Goal: Check status: Check status

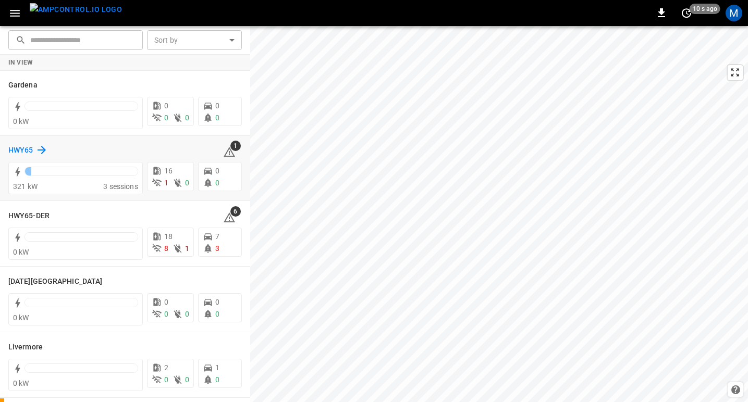
click at [19, 149] on h6 "HWY65" at bounding box center [20, 150] width 25 height 11
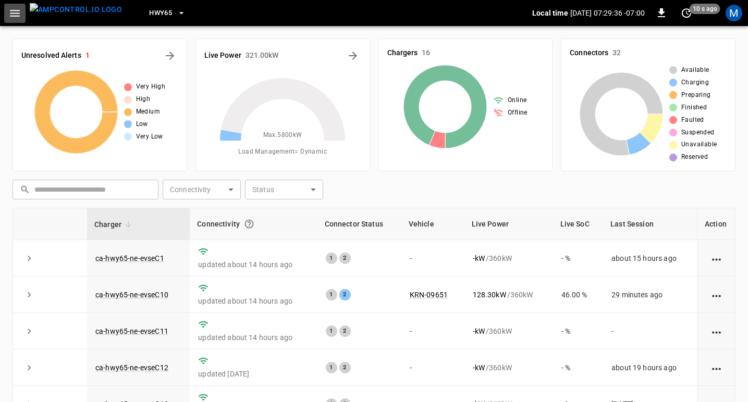
click at [14, 12] on icon "button" at bounding box center [14, 13] width 13 height 13
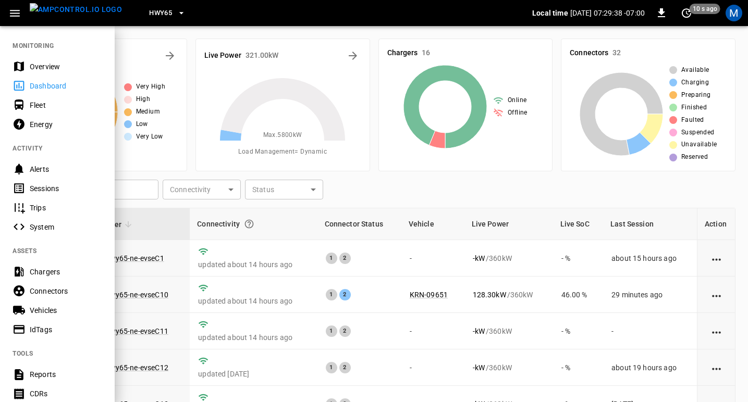
click at [45, 186] on div "Sessions" at bounding box center [66, 188] width 72 height 10
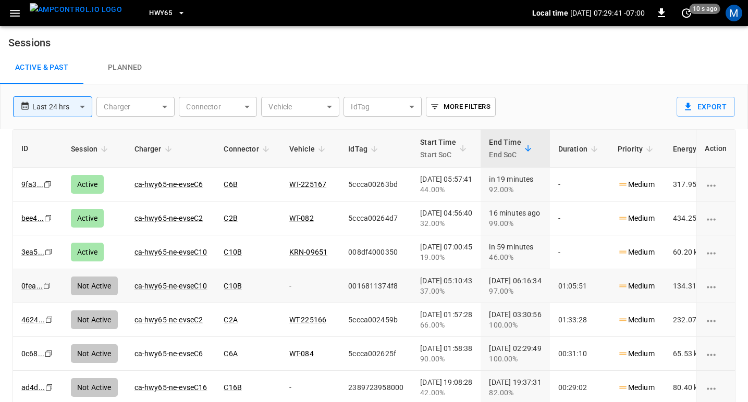
click at [44, 189] on icon "Copy" at bounding box center [47, 184] width 8 height 8
click at [31, 251] on link "3ea5 ..." at bounding box center [32, 252] width 27 height 13
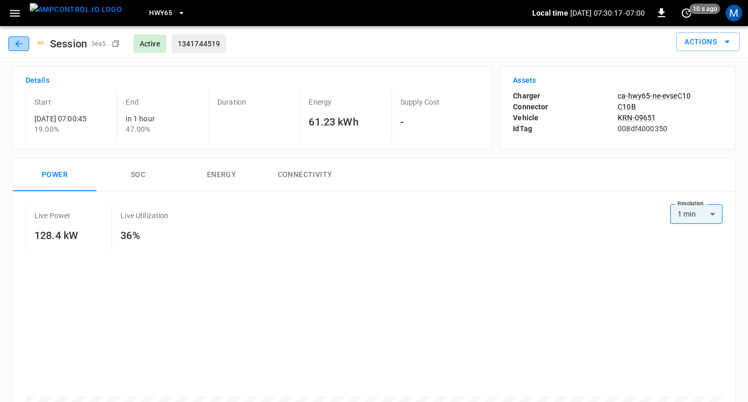
click at [16, 37] on button "button" at bounding box center [18, 43] width 21 height 15
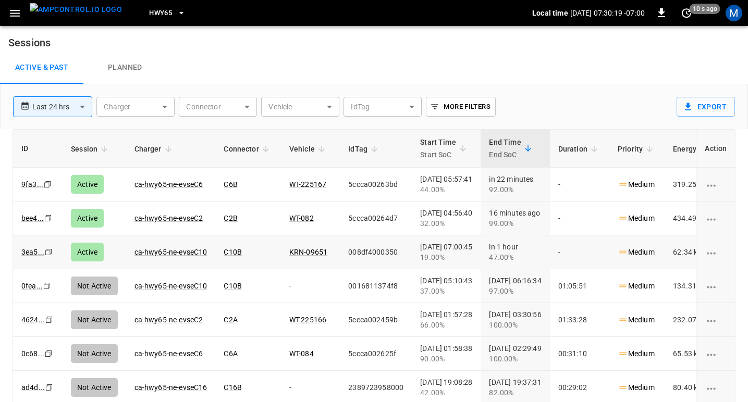
click at [47, 189] on icon "Copy" at bounding box center [47, 184] width 8 height 8
click at [49, 188] on icon "copy" at bounding box center [47, 184] width 6 height 6
click at [27, 285] on link "0fea ..." at bounding box center [32, 286] width 26 height 13
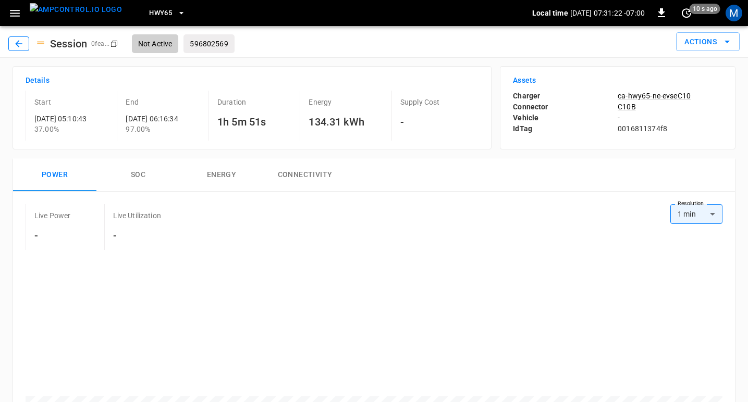
click at [19, 44] on icon "button" at bounding box center [18, 43] width 7 height 7
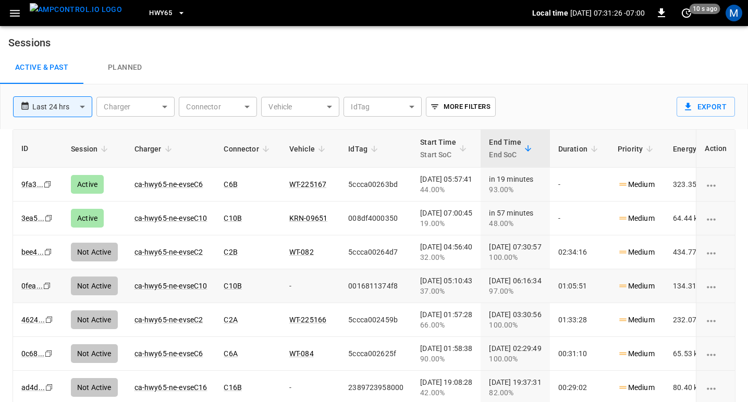
click at [47, 189] on icon "Copy" at bounding box center [47, 184] width 8 height 8
click at [28, 286] on link "0fea ..." at bounding box center [32, 286] width 26 height 13
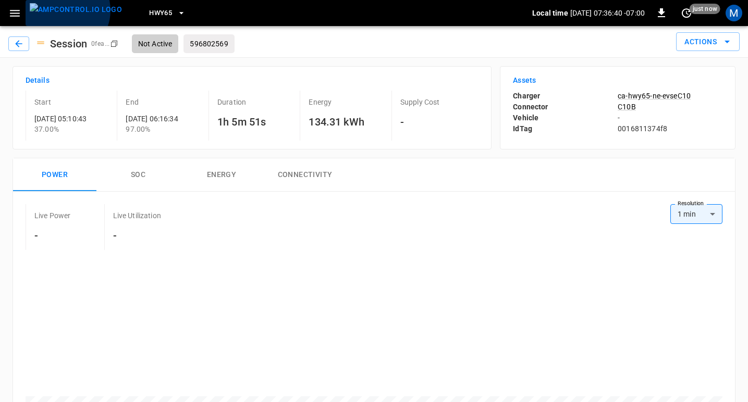
click at [65, 10] on img "menu" at bounding box center [76, 9] width 92 height 13
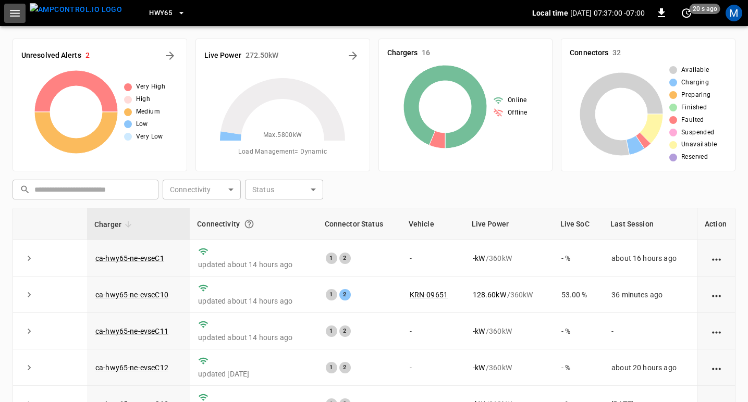
click at [15, 13] on icon "button" at bounding box center [15, 13] width 10 height 7
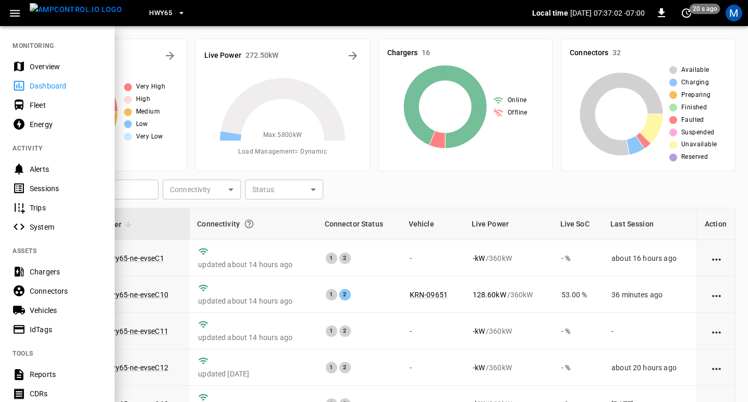
click at [42, 189] on div "Sessions" at bounding box center [66, 188] width 72 height 10
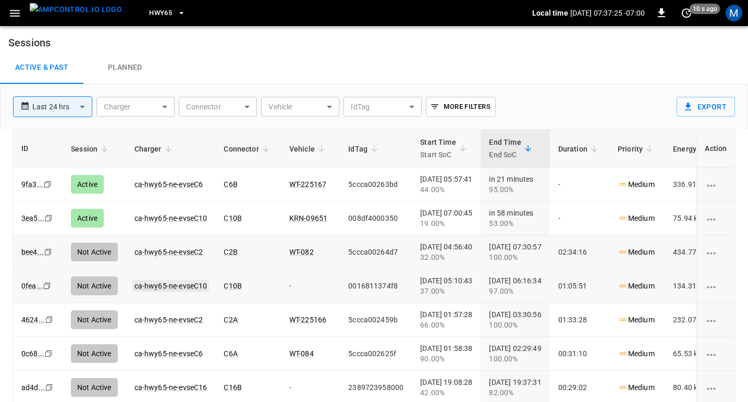
click at [196, 283] on link "ca-hwy65-ne-evseC10" at bounding box center [170, 286] width 77 height 13
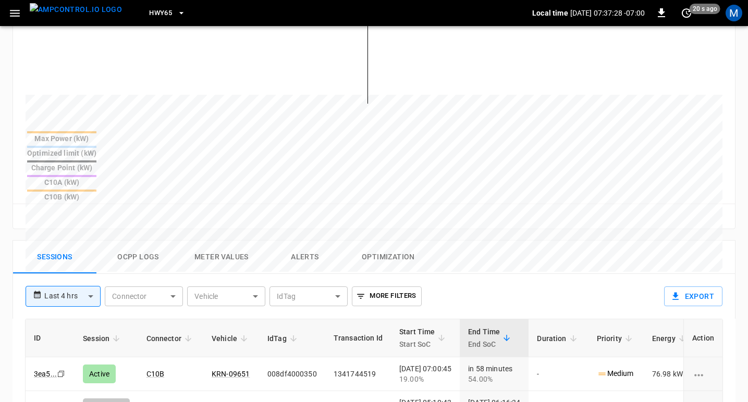
scroll to position [348, 0]
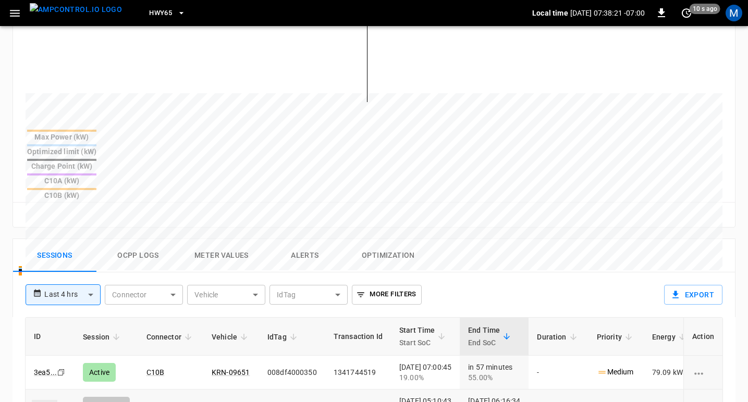
click at [44, 400] on link "0fea ..." at bounding box center [45, 406] width 26 height 13
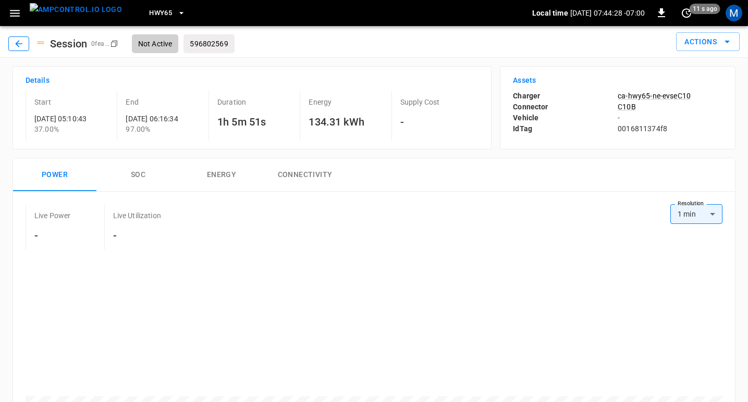
click at [22, 47] on icon "button" at bounding box center [19, 44] width 10 height 10
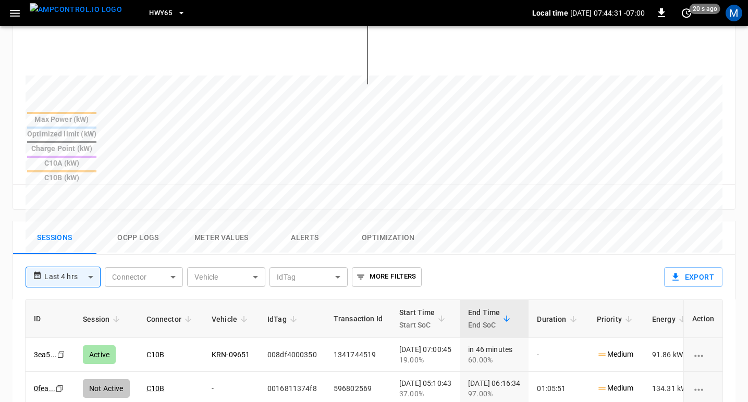
scroll to position [371, 0]
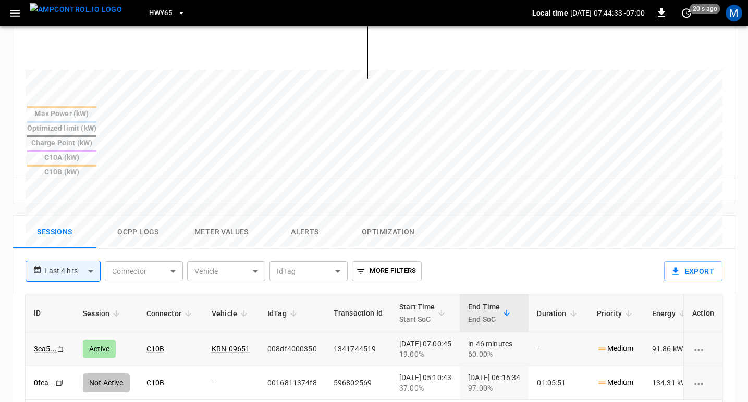
click at [58, 345] on icon "Copy" at bounding box center [61, 349] width 8 height 8
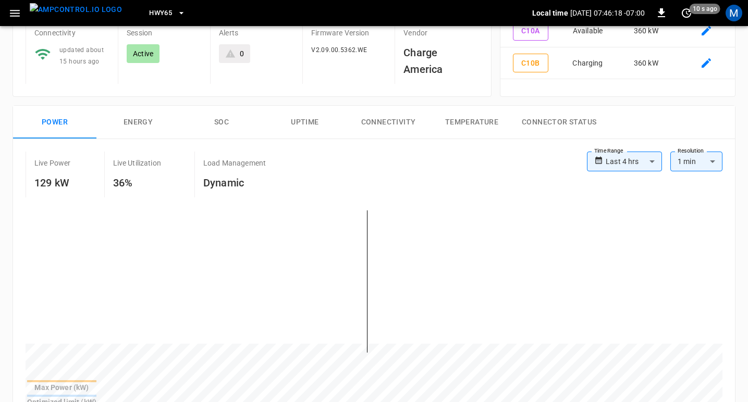
scroll to position [0, 0]
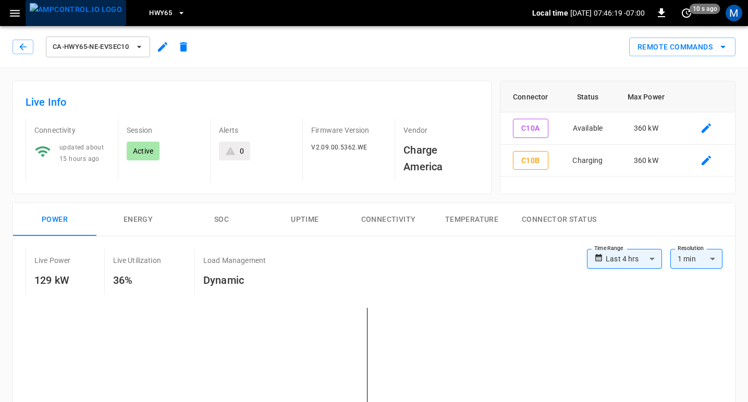
click at [83, 14] on img "menu" at bounding box center [76, 9] width 92 height 13
